Goal: Transaction & Acquisition: Purchase product/service

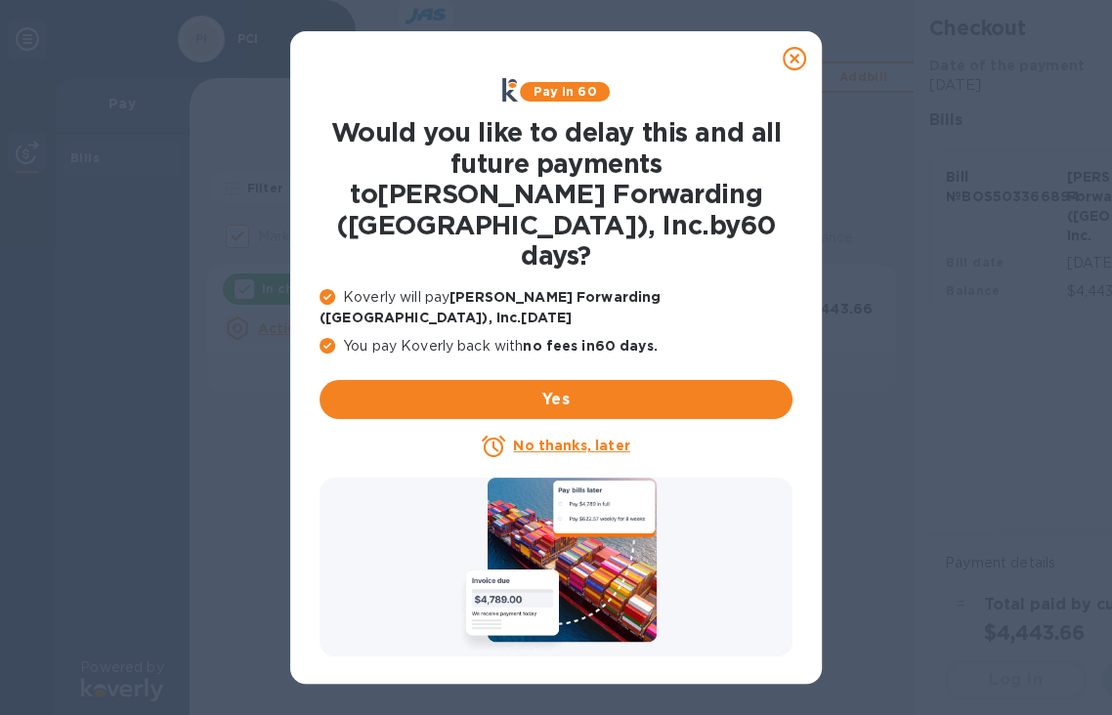
click at [578, 438] on u "No thanks, later" at bounding box center [571, 446] width 116 height 16
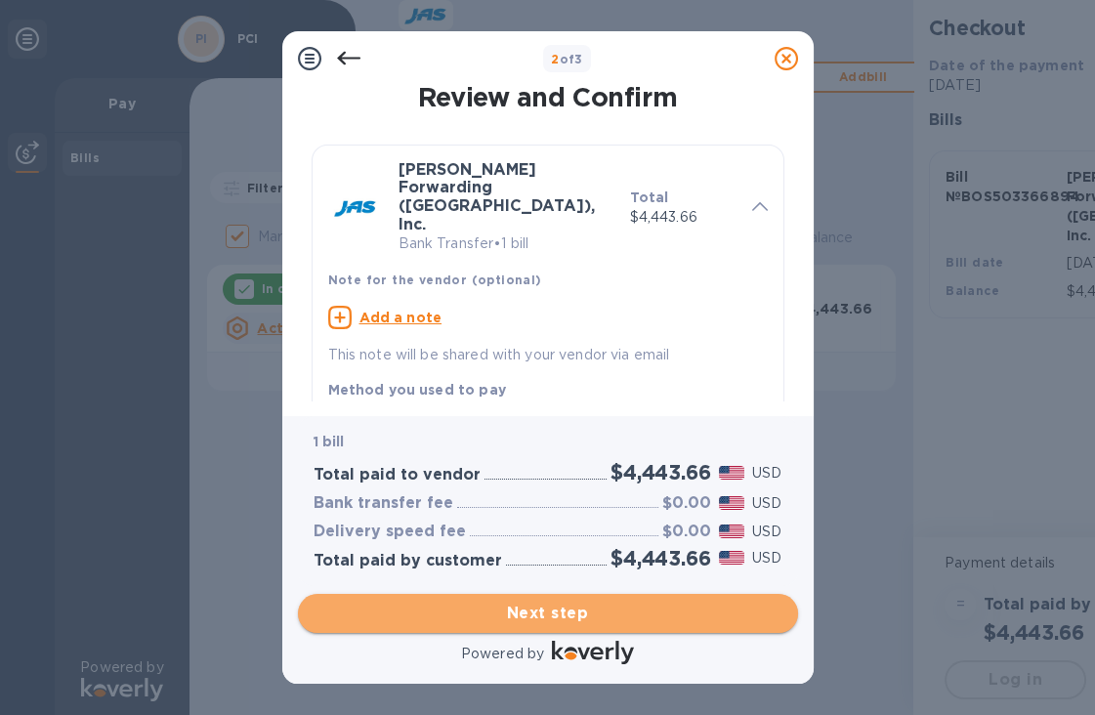
click at [571, 619] on span "Next step" at bounding box center [548, 613] width 469 height 23
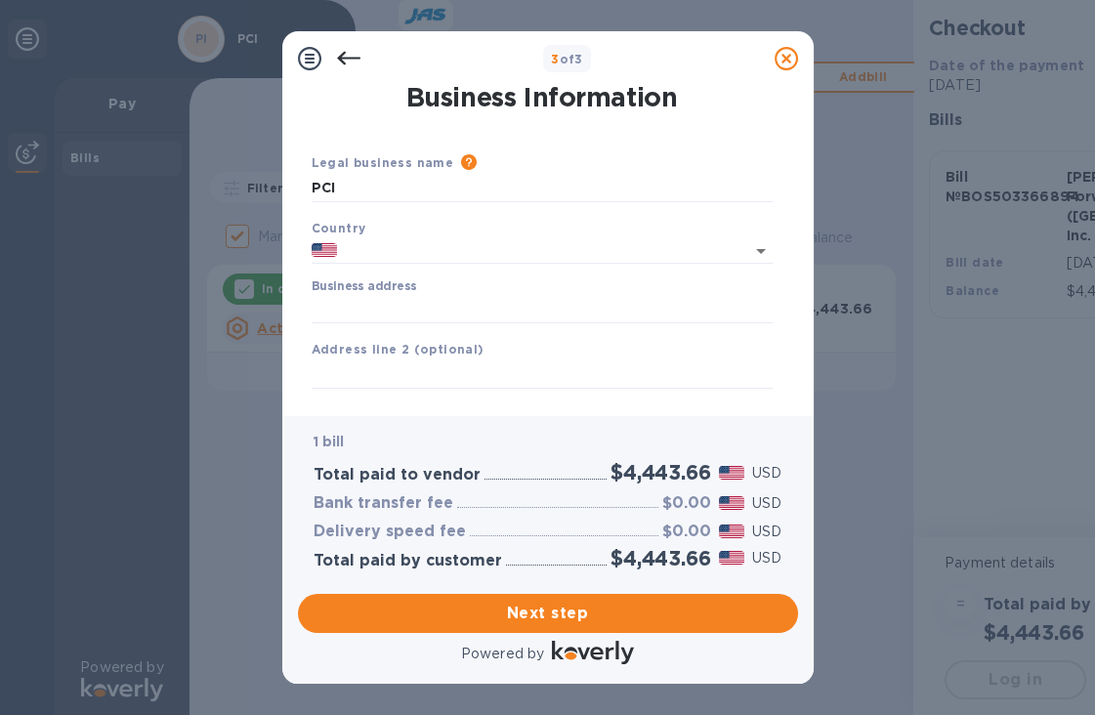
type input "[GEOGRAPHIC_DATA]"
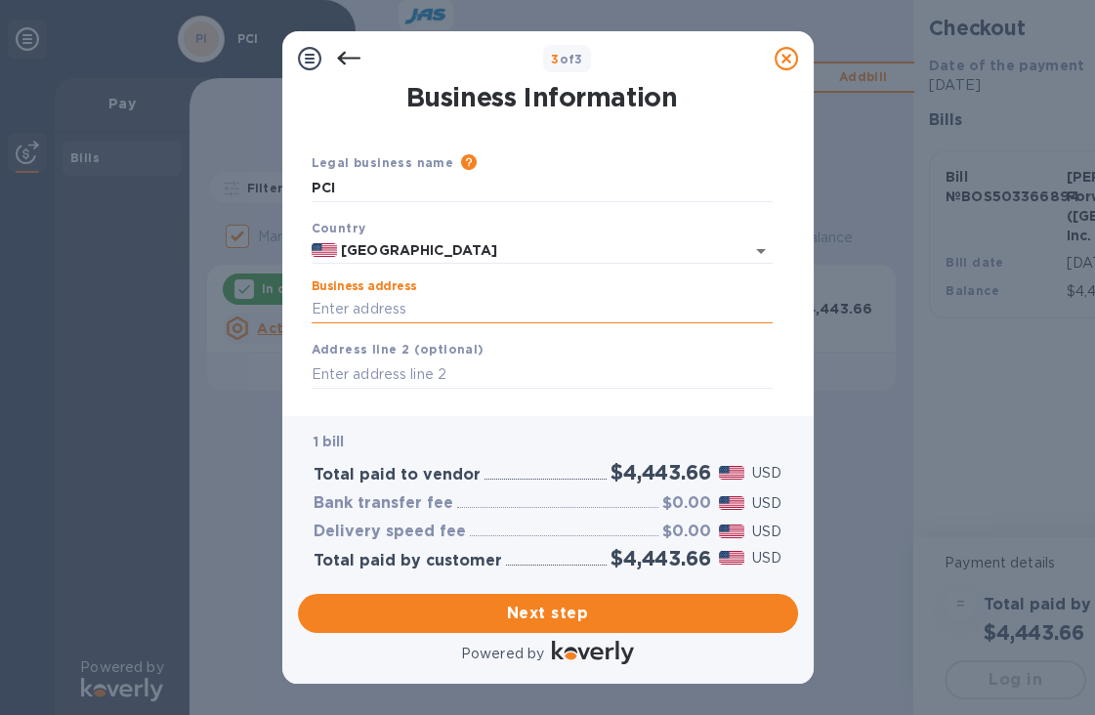
click at [474, 301] on input "Business address" at bounding box center [542, 309] width 461 height 29
type input "[STREET_ADDRESS]"
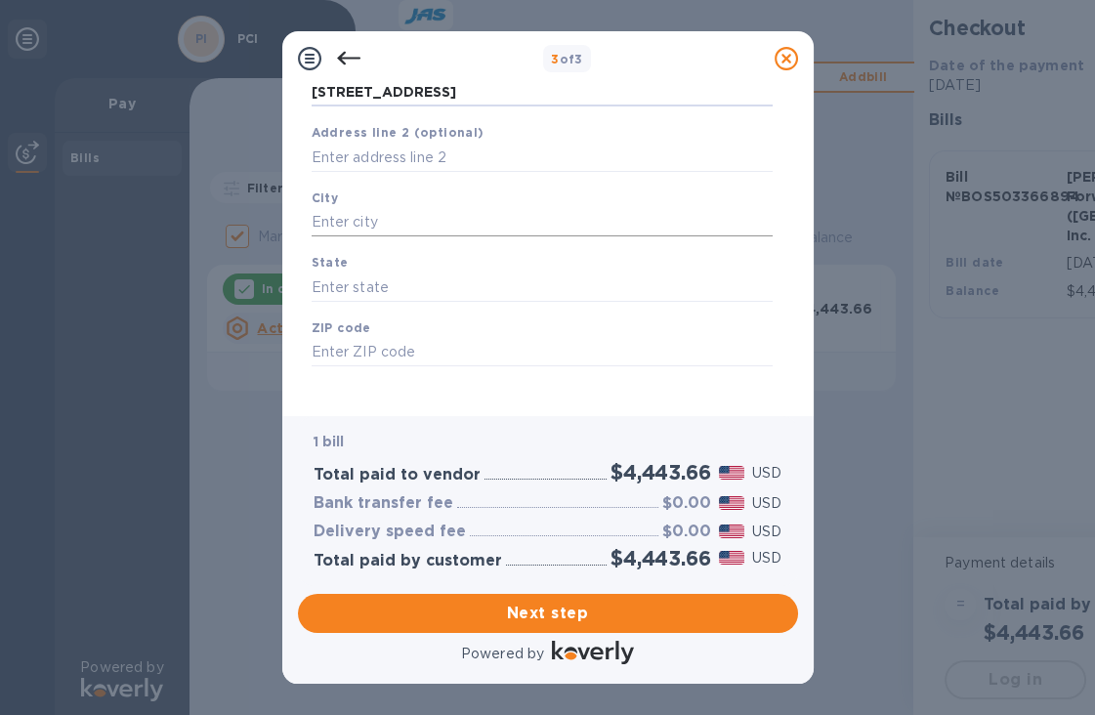
click at [455, 213] on input "text" at bounding box center [542, 222] width 461 height 29
type input "[GEOGRAPHIC_DATA]"
type input "NH"
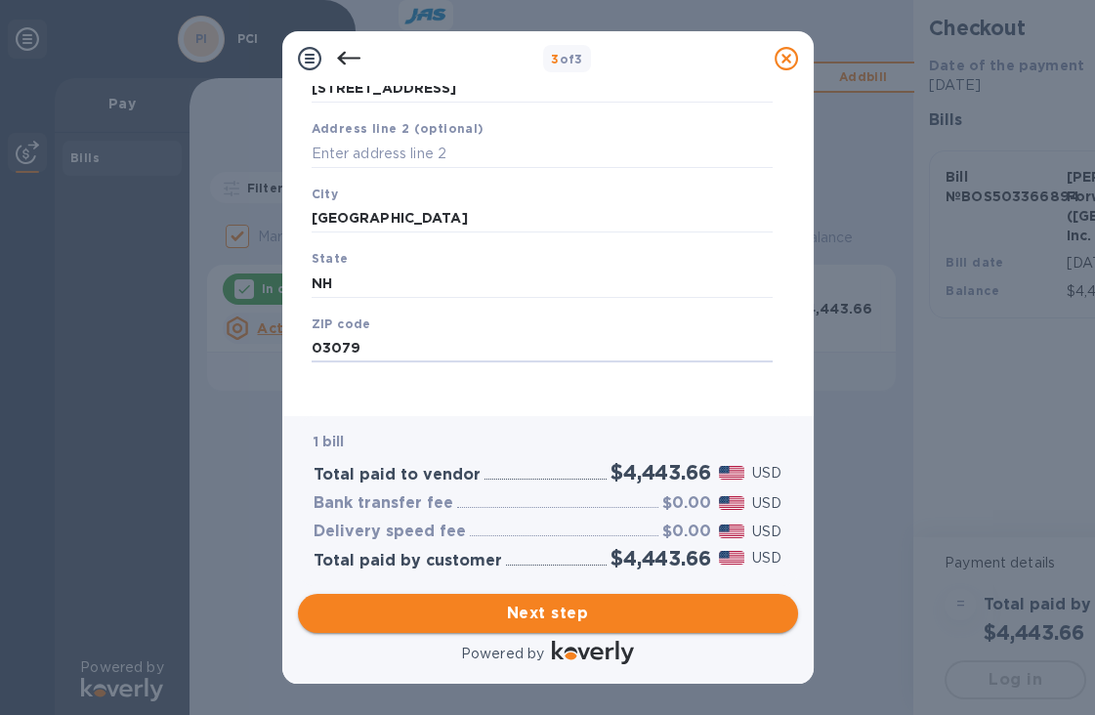
type input "03079"
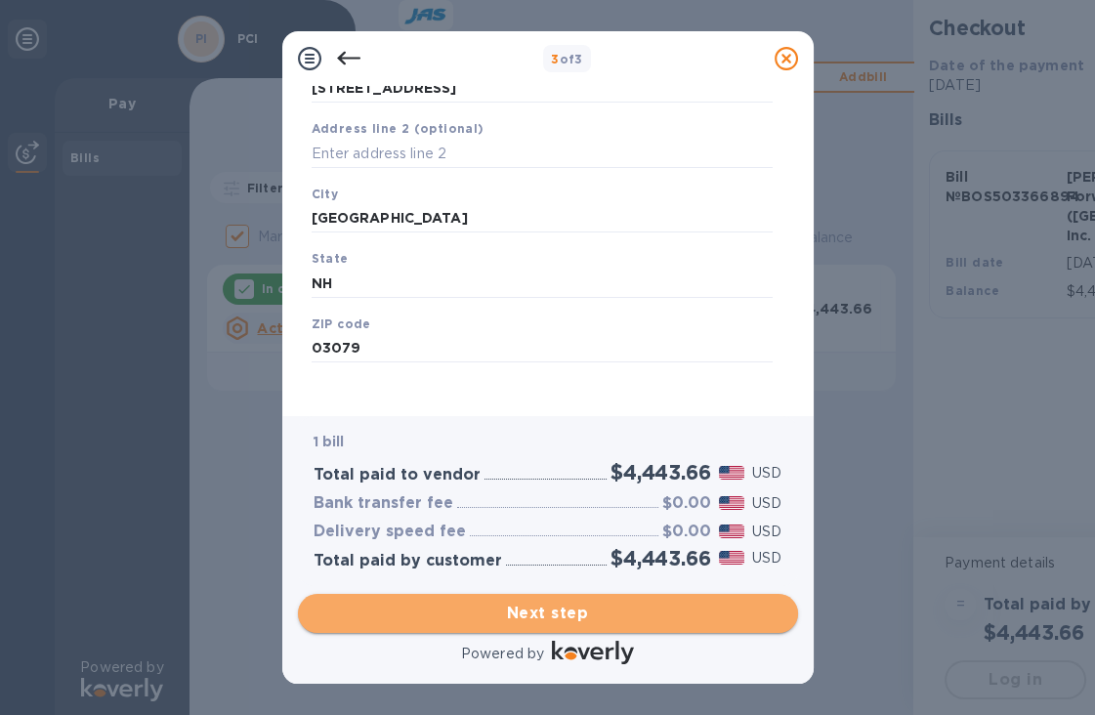
click at [568, 622] on span "Next step" at bounding box center [548, 613] width 469 height 23
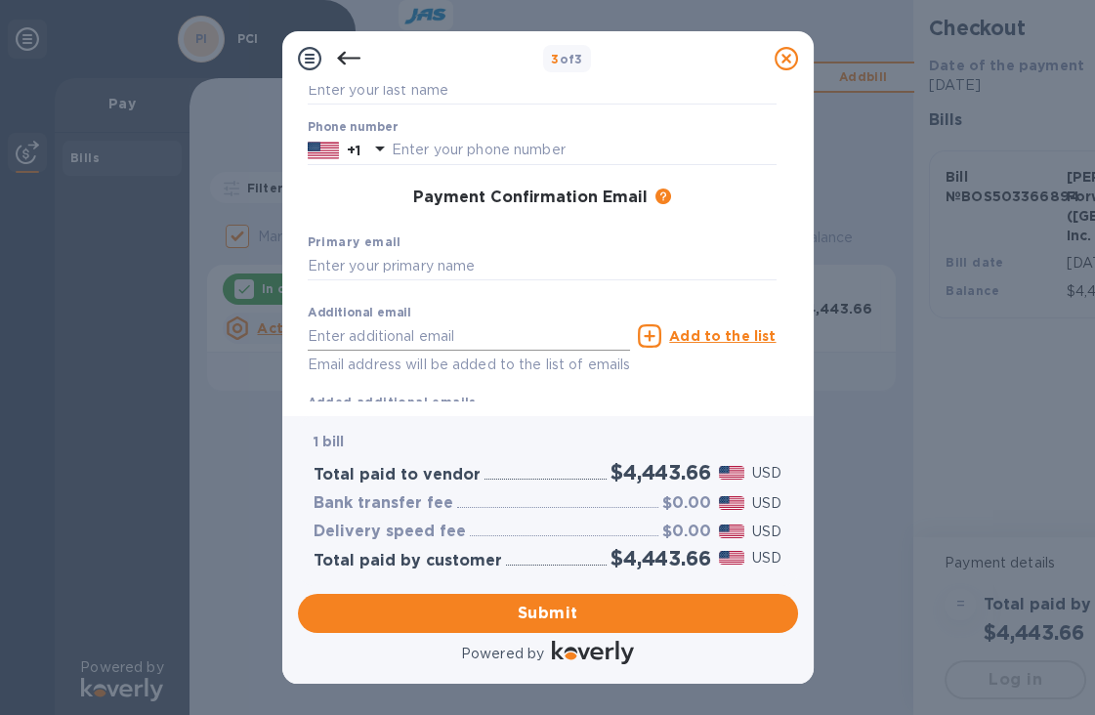
scroll to position [0, 0]
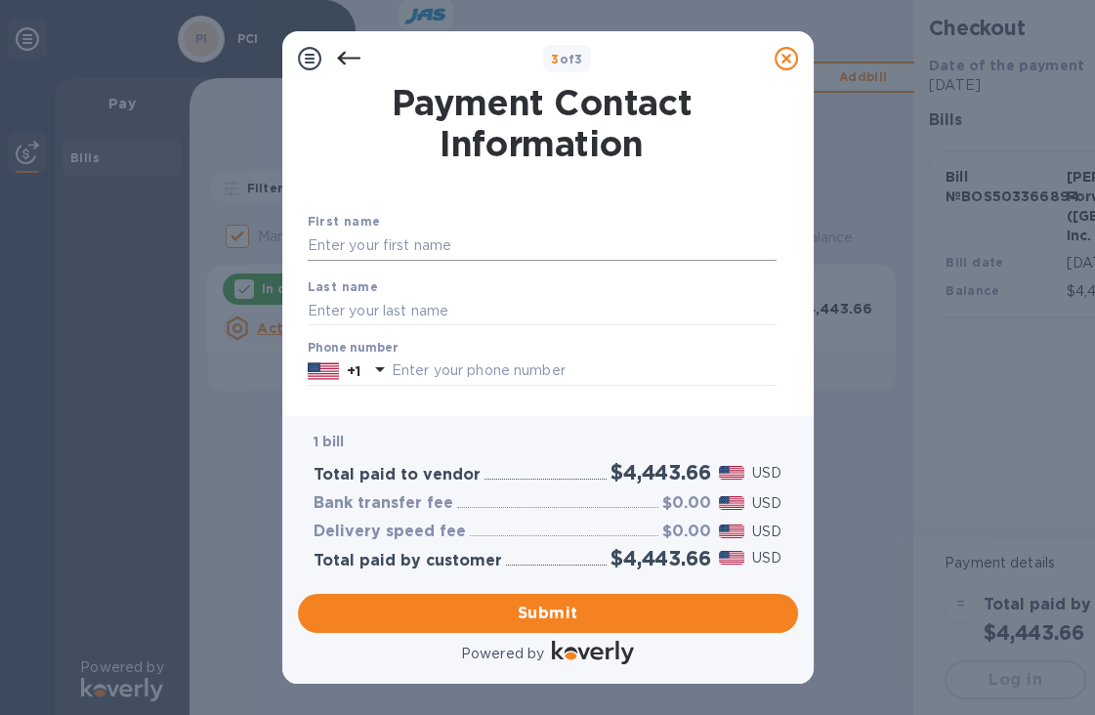
click at [411, 238] on input "text" at bounding box center [542, 246] width 469 height 29
type input "[PERSON_NAME]"
type input "Starr"
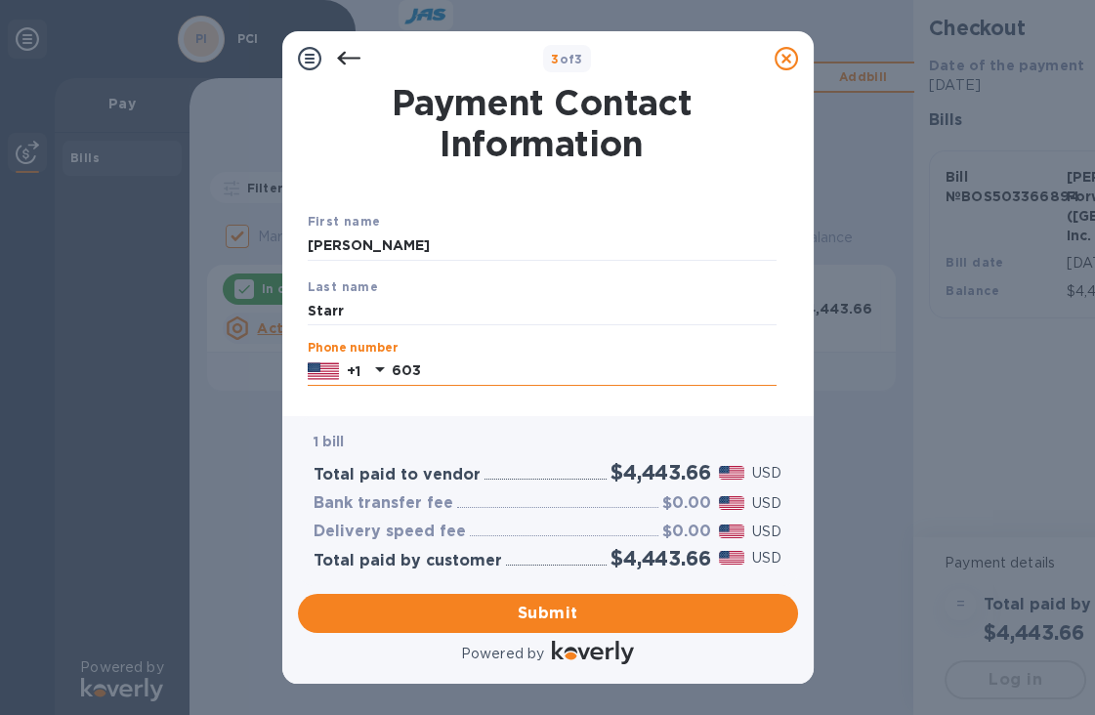
type input "6038947070"
type input "[EMAIL_ADDRESS][DOMAIN_NAME]"
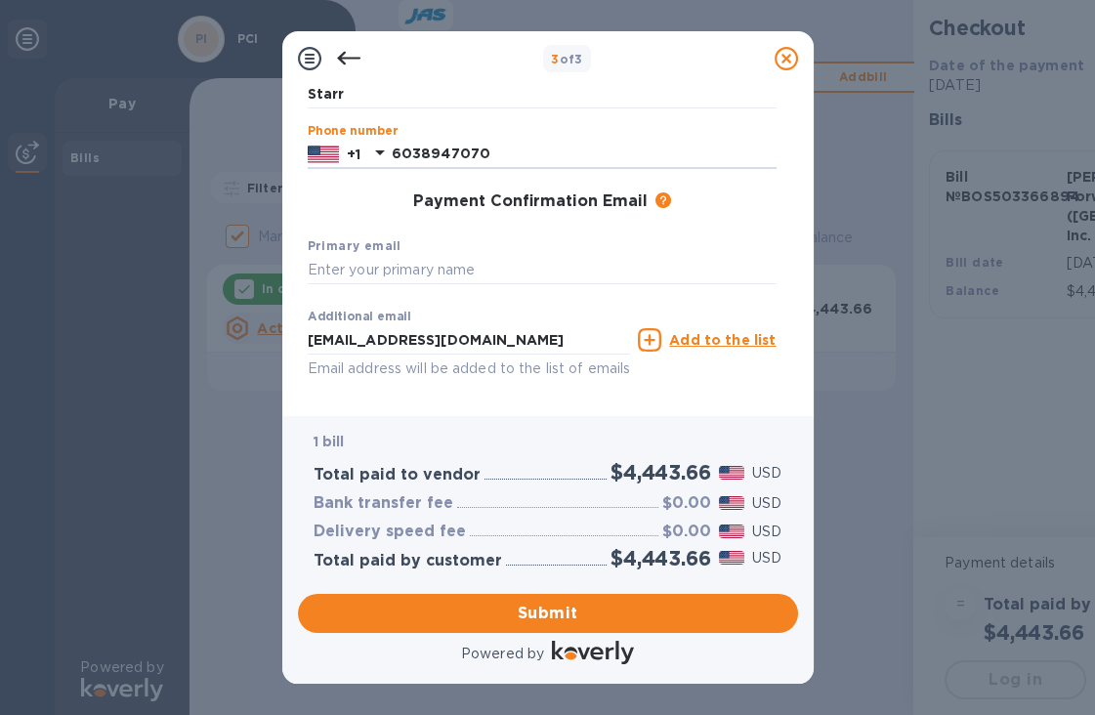
scroll to position [278, 0]
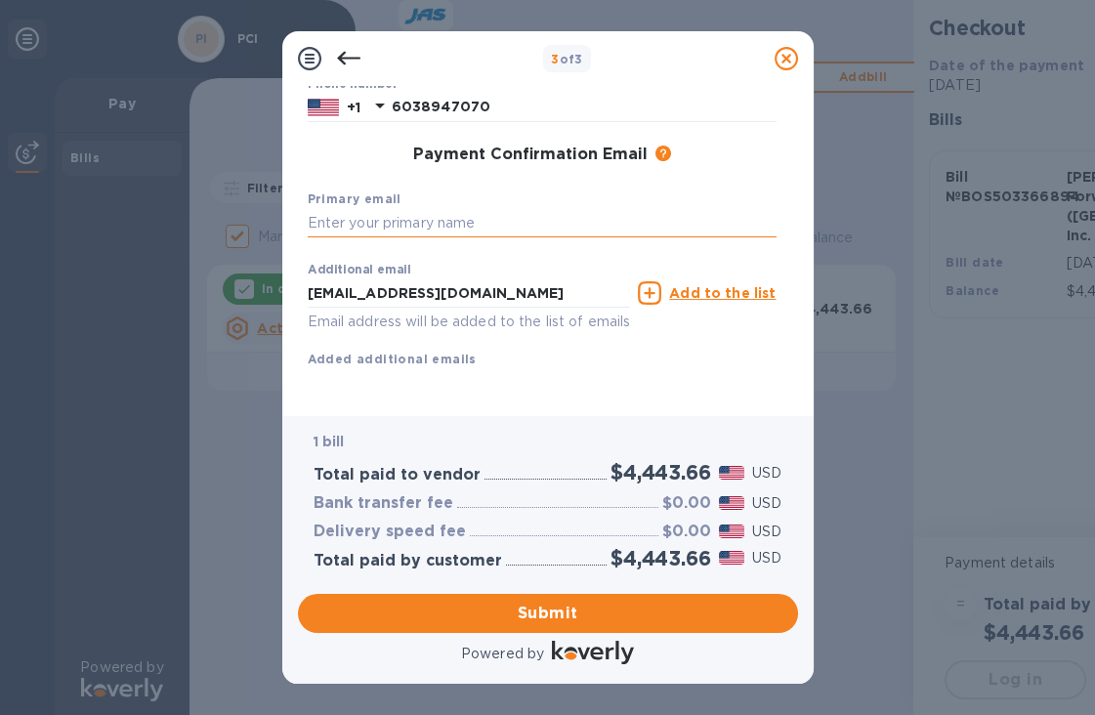
click at [455, 209] on input "text" at bounding box center [542, 223] width 469 height 29
drag, startPoint x: 491, startPoint y: 272, endPoint x: 64, endPoint y: 234, distance: 428.5
click at [62, 239] on div "3 of 3 Payment Contact Information First name [PERSON_NAME] Last name [PERSON_N…" at bounding box center [547, 357] width 1095 height 715
click at [361, 209] on input "text" at bounding box center [542, 223] width 469 height 29
paste input "[EMAIL_ADDRESS][DOMAIN_NAME]"
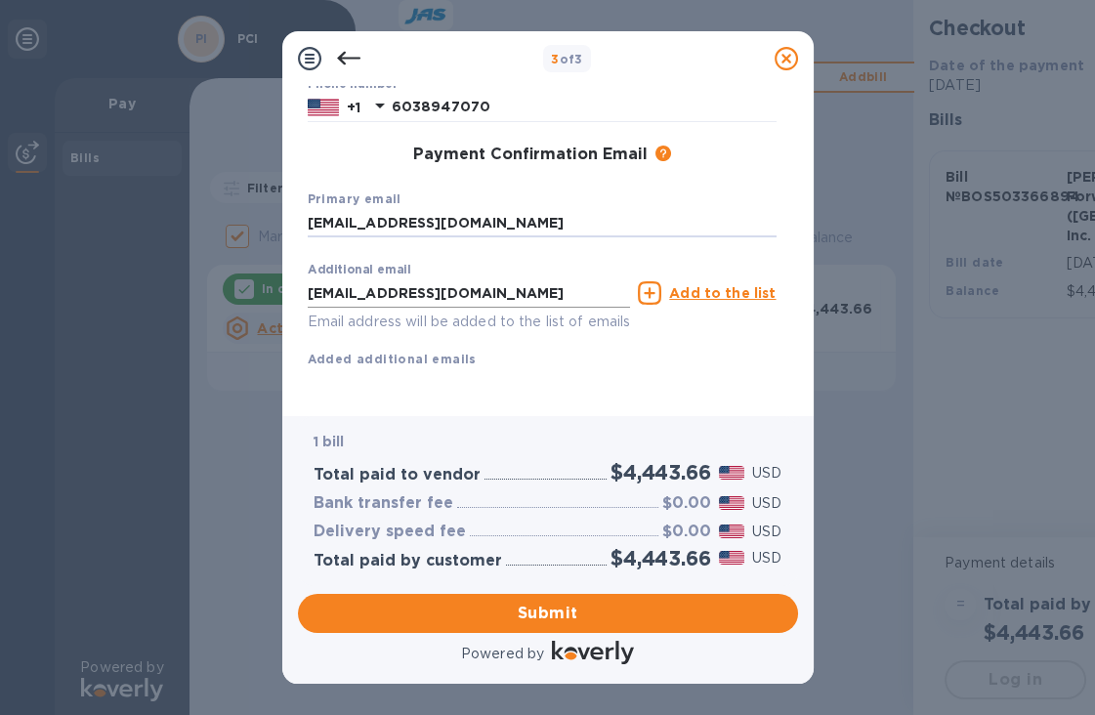
type input "[EMAIL_ADDRESS][DOMAIN_NAME]"
click at [336, 278] on input "[EMAIL_ADDRESS][DOMAIN_NAME]" at bounding box center [469, 292] width 323 height 29
drag, startPoint x: 349, startPoint y: 273, endPoint x: 163, endPoint y: 209, distance: 196.2
click at [163, 209] on div "3 of 3 Payment Contact Information First name [PERSON_NAME] Last name [PERSON_N…" at bounding box center [547, 357] width 1095 height 715
type input "[EMAIL_ADDRESS][DOMAIN_NAME]"
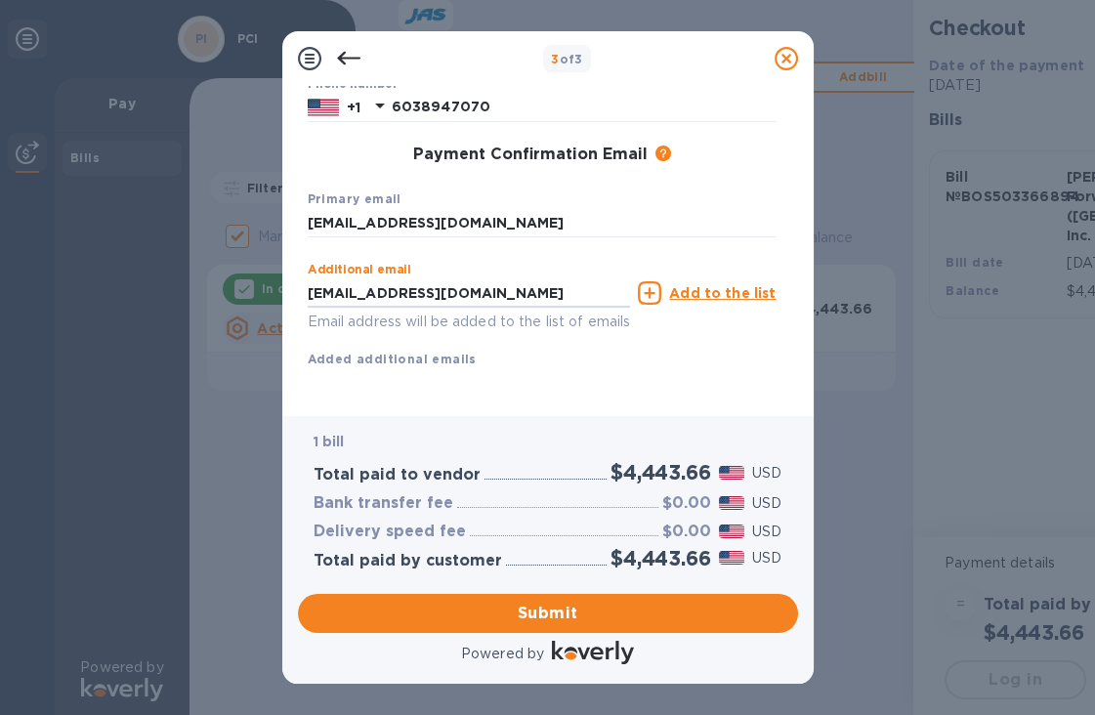
click at [661, 281] on icon at bounding box center [649, 292] width 23 height 23
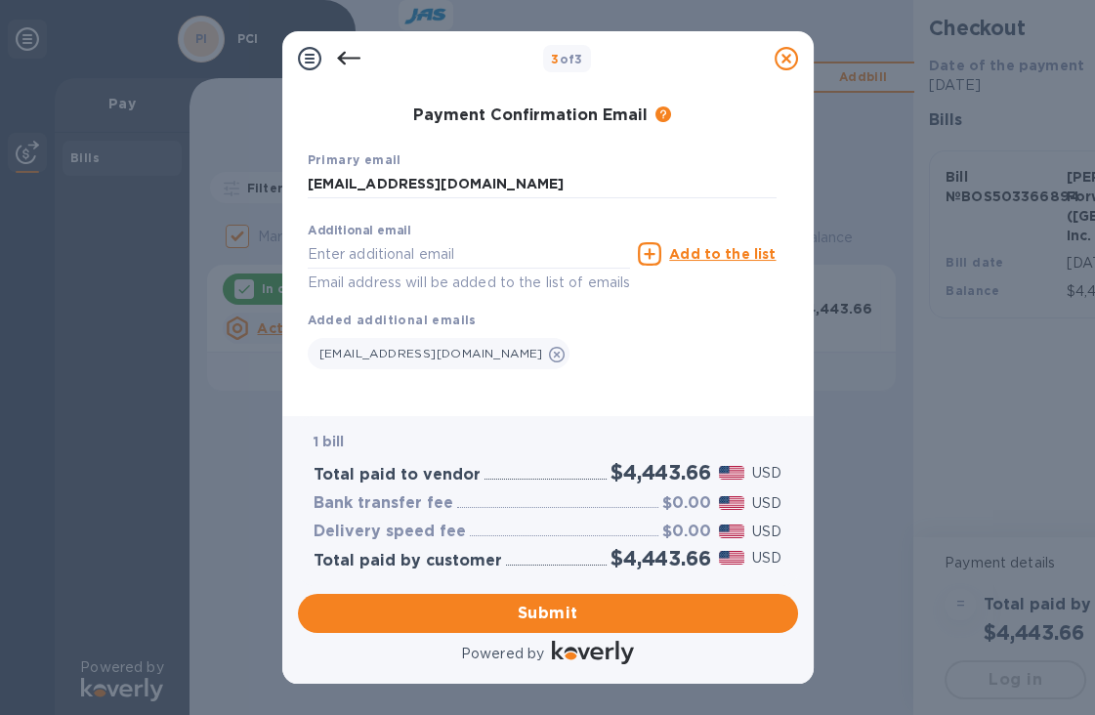
scroll to position [16, 0]
click at [548, 616] on span "Submit" at bounding box center [548, 613] width 469 height 23
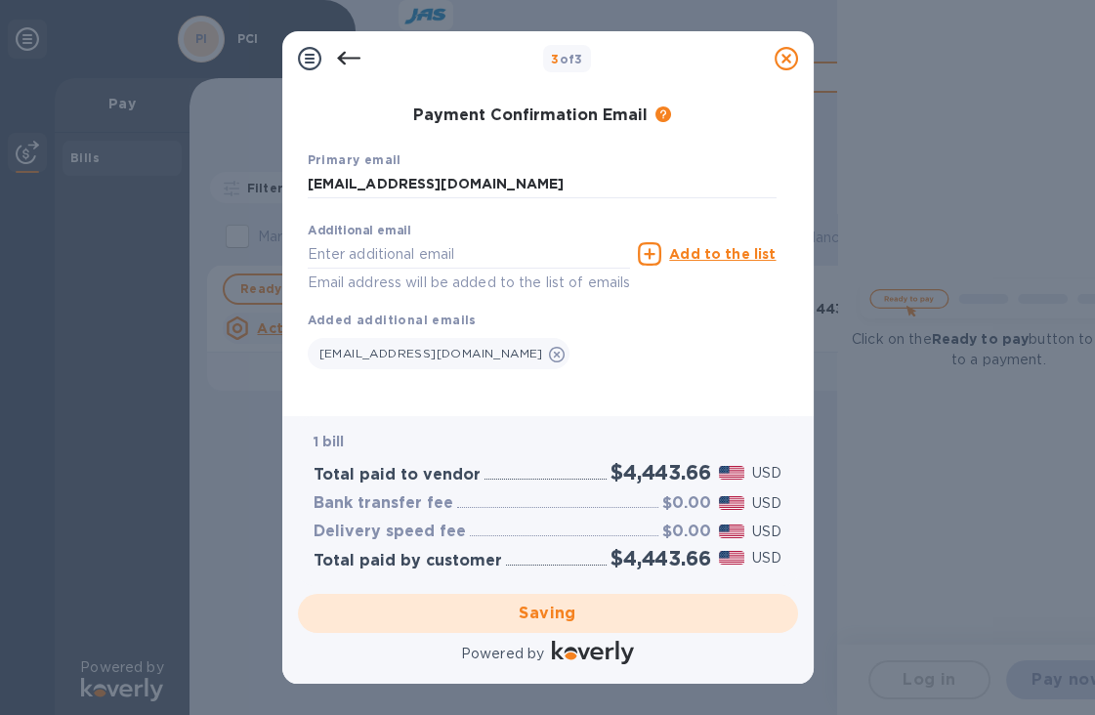
checkbox input "false"
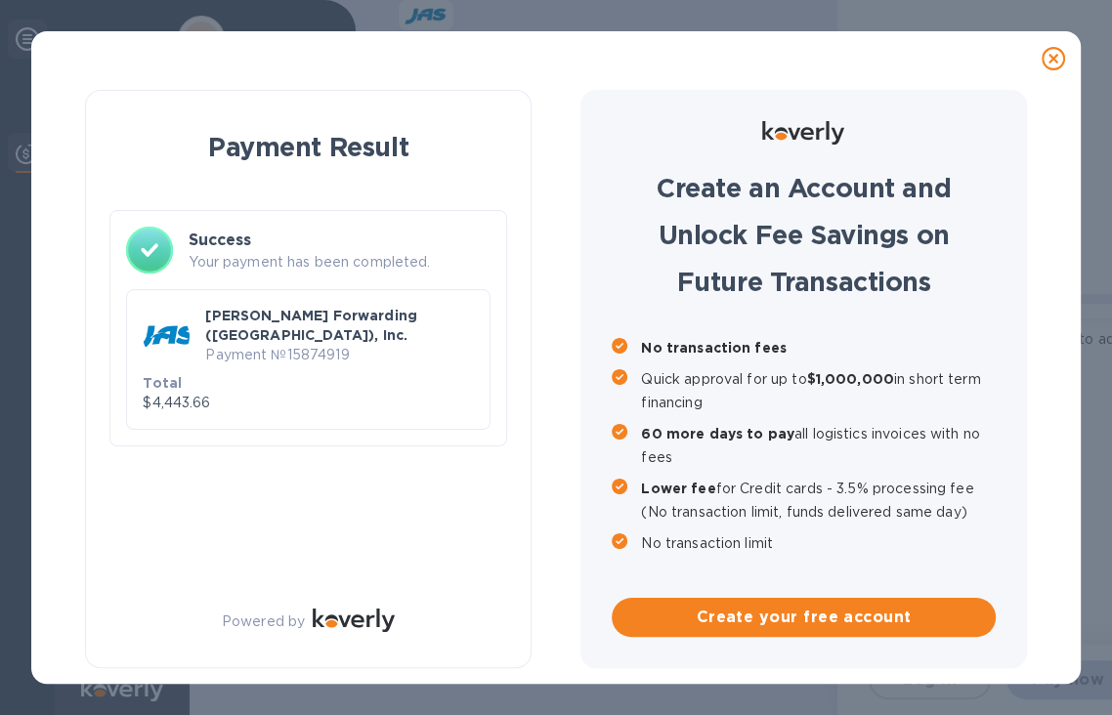
scroll to position [0, 0]
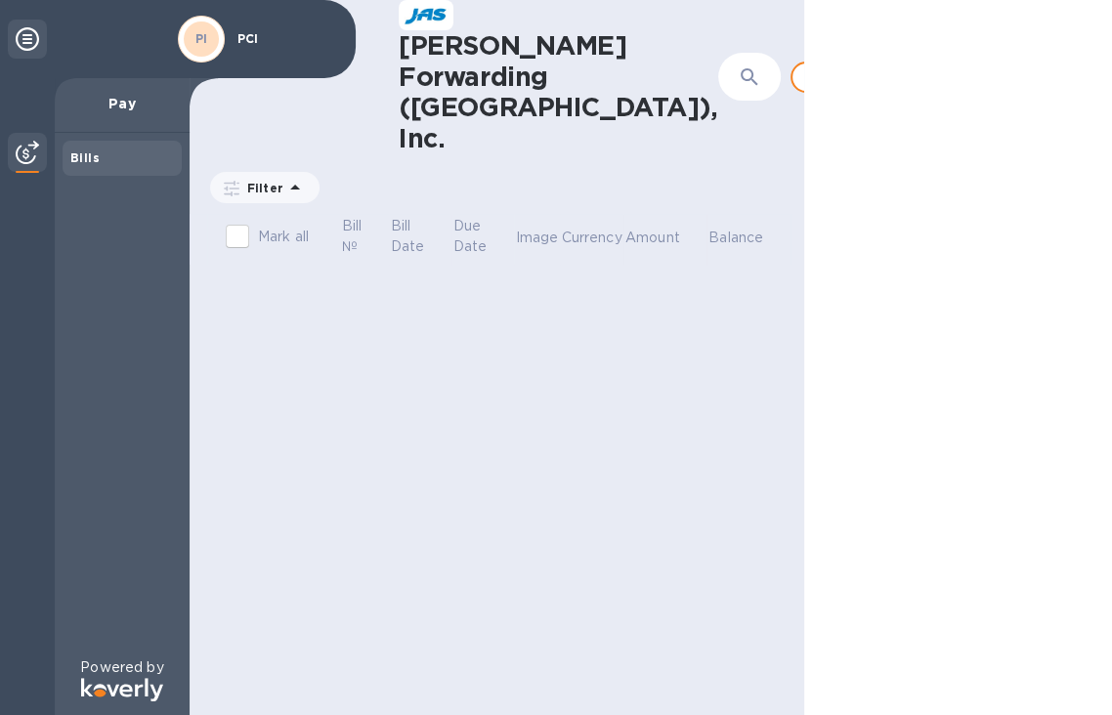
click at [117, 99] on p "Pay" at bounding box center [122, 104] width 104 height 20
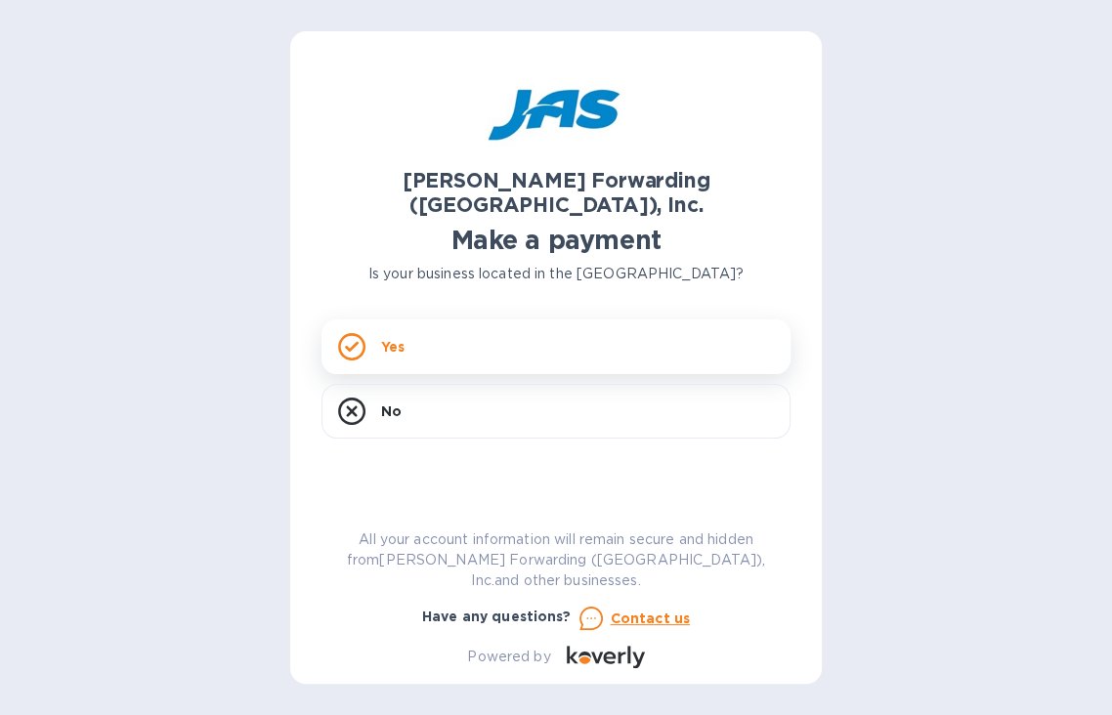
click at [477, 338] on div "Yes" at bounding box center [555, 346] width 469 height 55
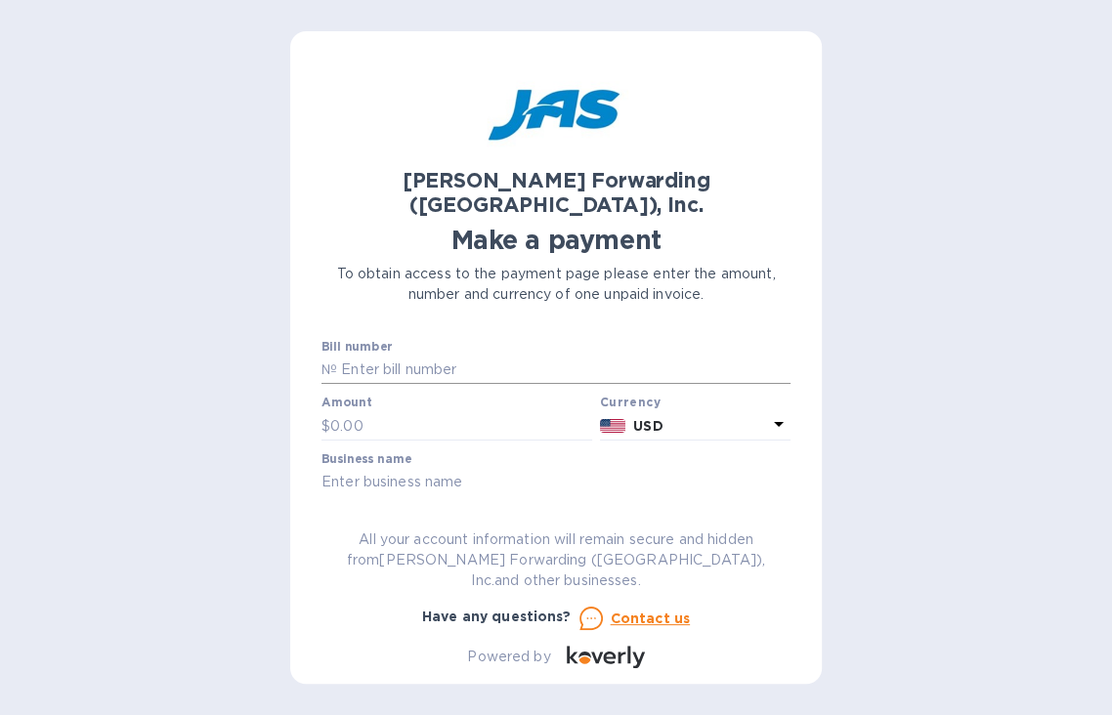
click at [443, 356] on input "text" at bounding box center [563, 370] width 453 height 29
type input "bos503366872"
click at [400, 411] on input "text" at bounding box center [461, 425] width 262 height 29
type input "4,156.65"
click at [370, 468] on input "text" at bounding box center [555, 482] width 469 height 29
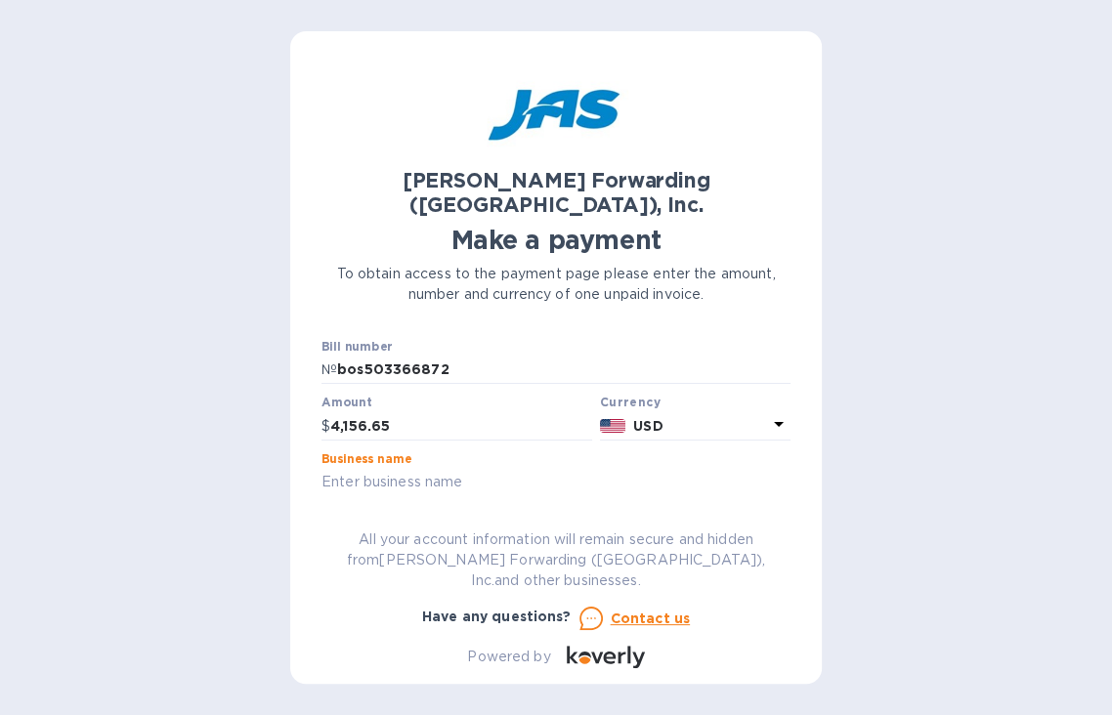
type input "PCI"
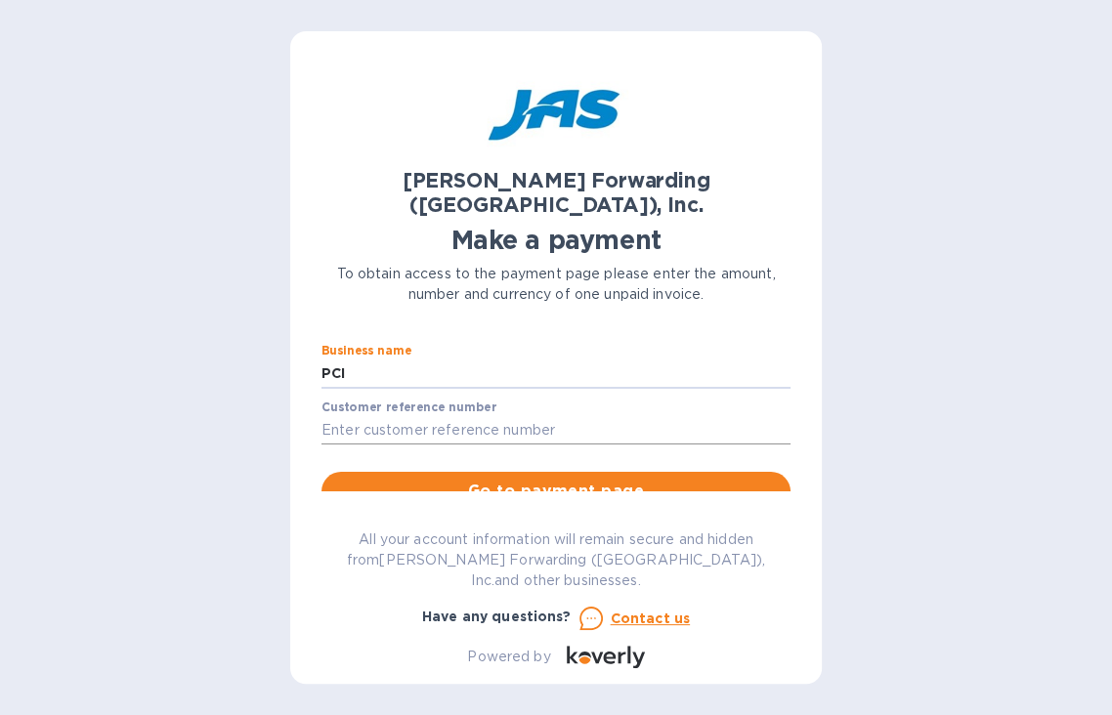
click at [510, 416] on input "text" at bounding box center [555, 430] width 469 height 29
type input "S509052680"
click at [555, 480] on span "Go to payment page" at bounding box center [556, 491] width 438 height 23
